Goal: Transaction & Acquisition: Obtain resource

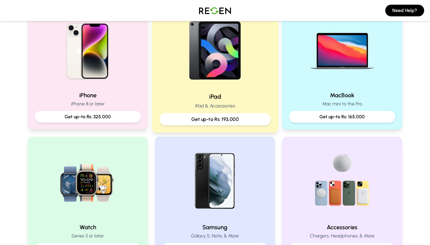
scroll to position [142, 0]
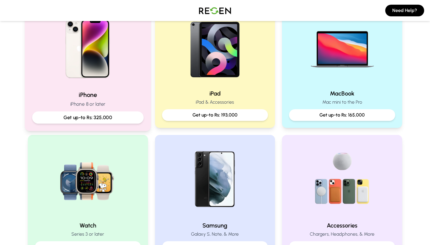
click at [111, 116] on p "Get up-to Rs: 325,000" at bounding box center [88, 117] width 102 height 7
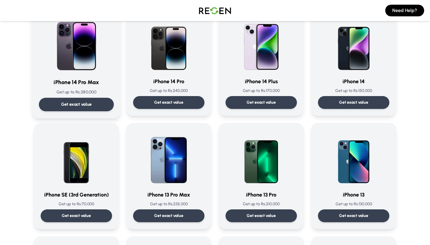
scroll to position [171, 0]
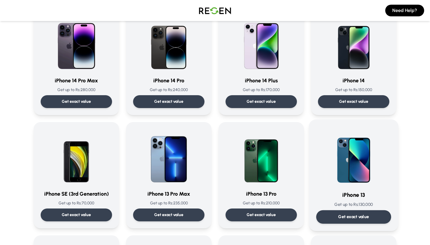
click at [338, 154] on img at bounding box center [353, 156] width 59 height 59
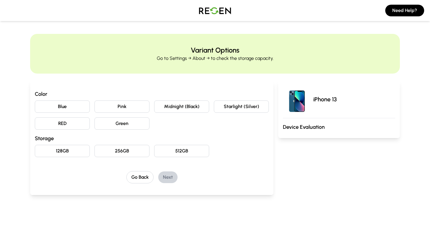
click at [187, 107] on button "Midnight (Black)" at bounding box center [181, 107] width 55 height 12
click at [64, 149] on button "128GB" at bounding box center [62, 151] width 55 height 12
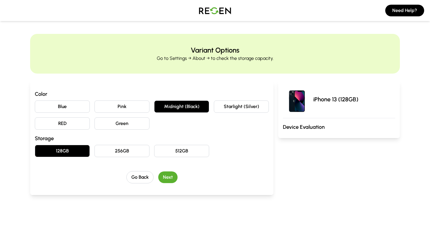
click at [167, 180] on button "Next" at bounding box center [167, 178] width 19 height 12
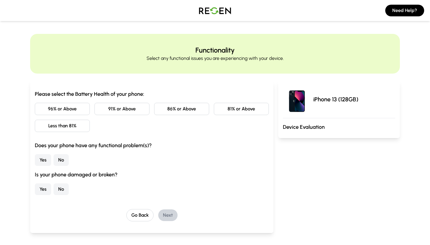
click at [69, 126] on button "Less than 81%" at bounding box center [62, 126] width 55 height 12
click at [59, 163] on button "No" at bounding box center [61, 160] width 15 height 12
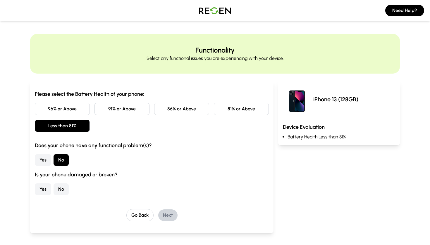
click at [62, 191] on button "No" at bounding box center [61, 190] width 15 height 12
click at [166, 215] on button "Next" at bounding box center [167, 216] width 19 height 12
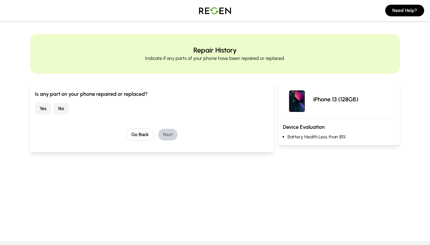
click at [61, 112] on button "No" at bounding box center [61, 109] width 15 height 12
click at [167, 136] on button "Next" at bounding box center [167, 135] width 19 height 12
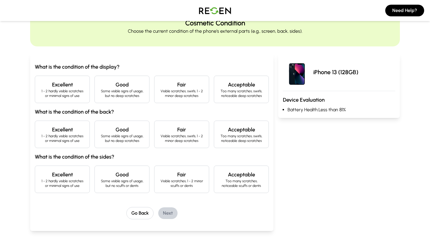
scroll to position [28, 0]
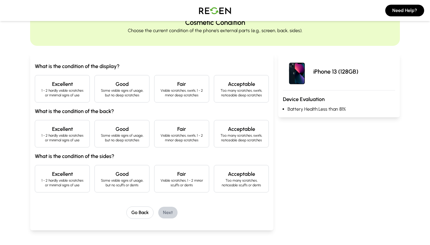
click at [164, 96] on p "Visible scratches, swirls, 1 - 2 minor deep scratches" at bounding box center [181, 92] width 45 height 9
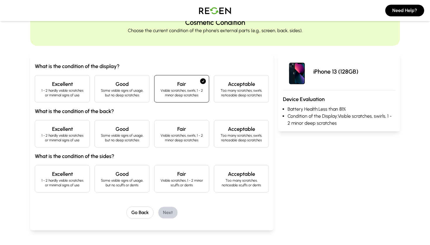
click at [69, 99] on div "Excellent 1 - 2 hardly visible scratches or minimal signs of use" at bounding box center [62, 88] width 55 height 27
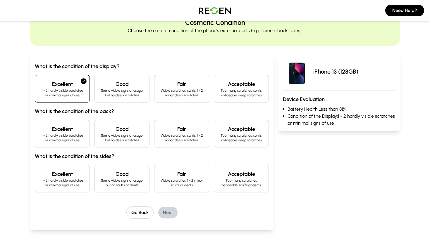
click at [117, 88] on p "Some visible signs of usage, but no deep scratches" at bounding box center [121, 92] width 45 height 9
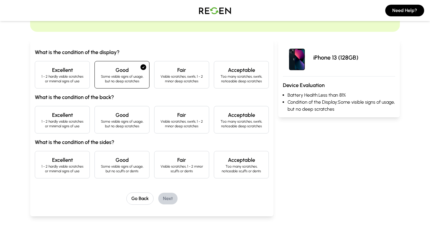
scroll to position [43, 0]
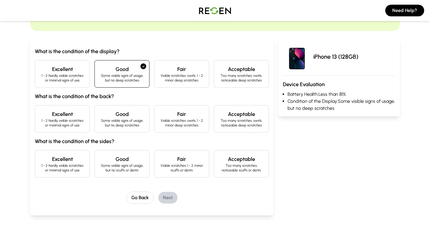
click at [175, 123] on p "Visible scratches, swirls, 1 - 2 minor deep scratches" at bounding box center [181, 122] width 45 height 9
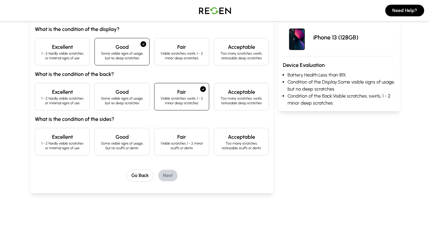
scroll to position [67, 0]
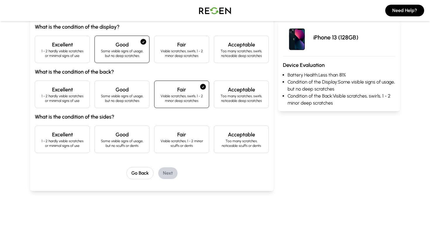
click at [126, 147] on p "Some visible signs of usage, but no scuffs or dents" at bounding box center [121, 143] width 45 height 9
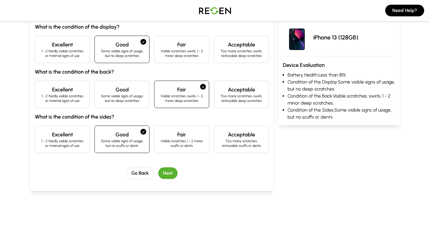
click at [164, 173] on button "Next" at bounding box center [167, 174] width 19 height 12
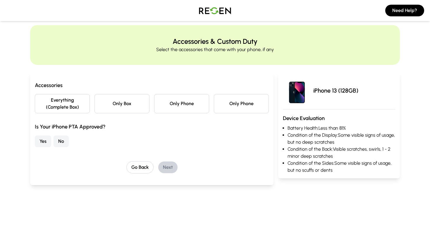
scroll to position [0, 0]
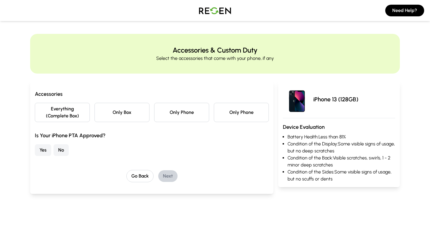
click at [64, 152] on button "No" at bounding box center [61, 150] width 15 height 12
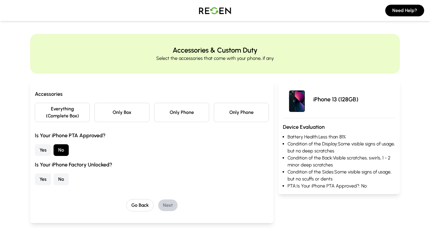
click at [51, 115] on button "Everything (Complete Box)" at bounding box center [62, 112] width 55 height 19
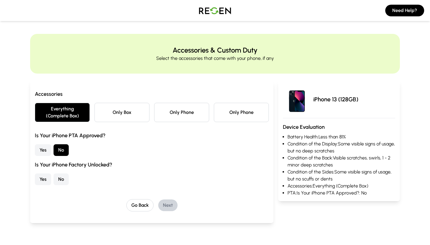
click at [44, 180] on button "Yes" at bounding box center [43, 180] width 16 height 12
click at [166, 207] on button "Next" at bounding box center [167, 206] width 19 height 12
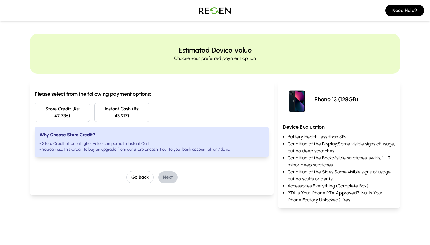
click at [72, 113] on button "Store Credit (Rs: 47,736)" at bounding box center [62, 112] width 55 height 19
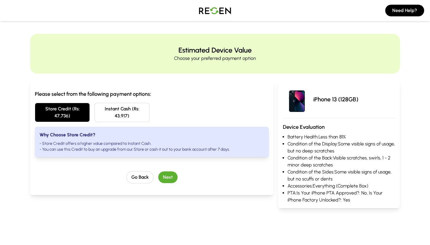
click at [72, 114] on button "Store Credit (Rs: 47,736)" at bounding box center [62, 112] width 55 height 19
